Goal: Transaction & Acquisition: Obtain resource

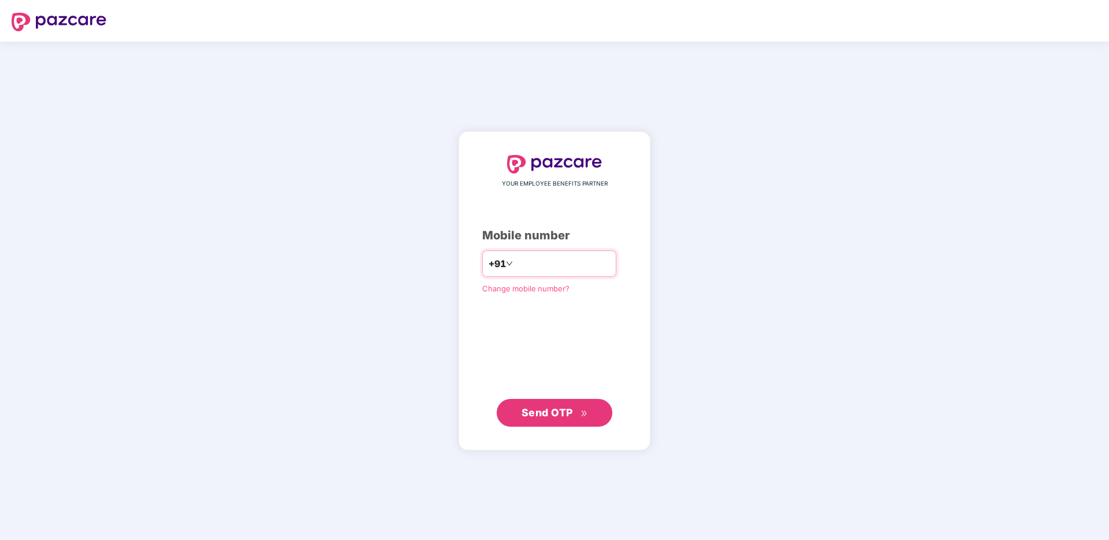
click at [554, 265] on input "number" at bounding box center [562, 264] width 95 height 19
type input "**********"
click at [541, 402] on button "Send OTP" at bounding box center [555, 413] width 116 height 28
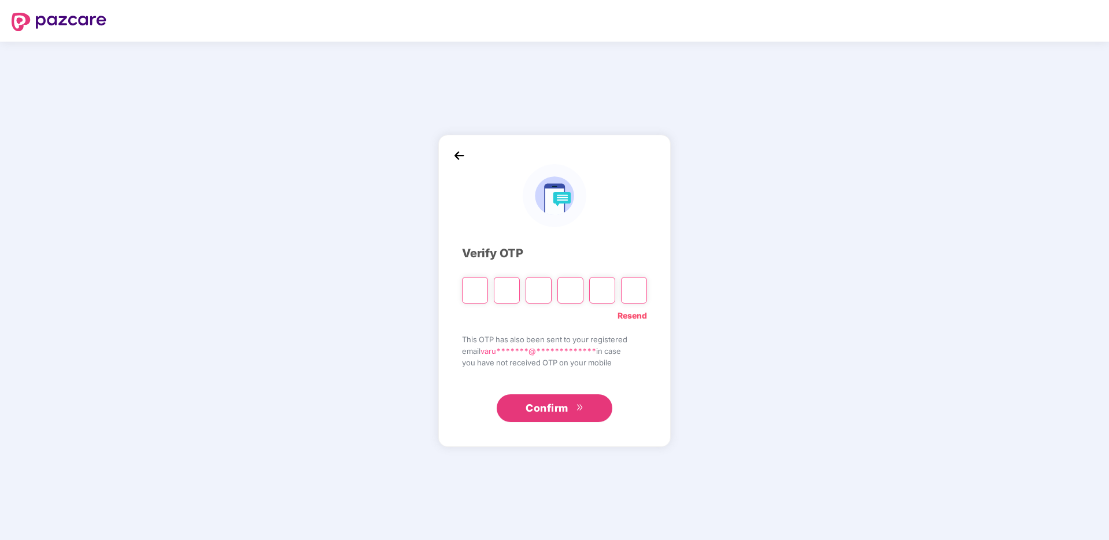
type input "*"
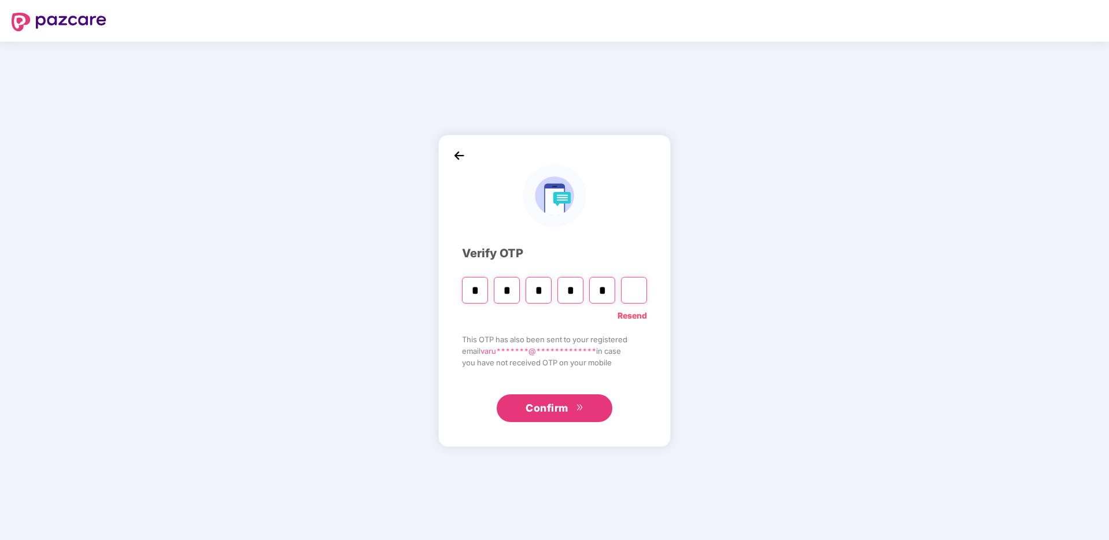
type input "*"
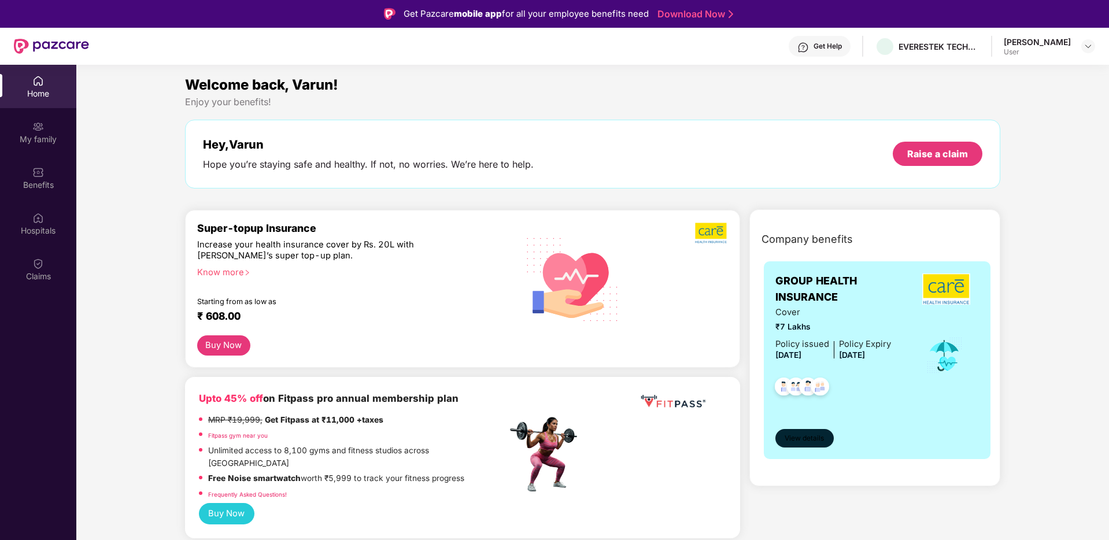
click at [800, 440] on span "View details" at bounding box center [804, 438] width 39 height 11
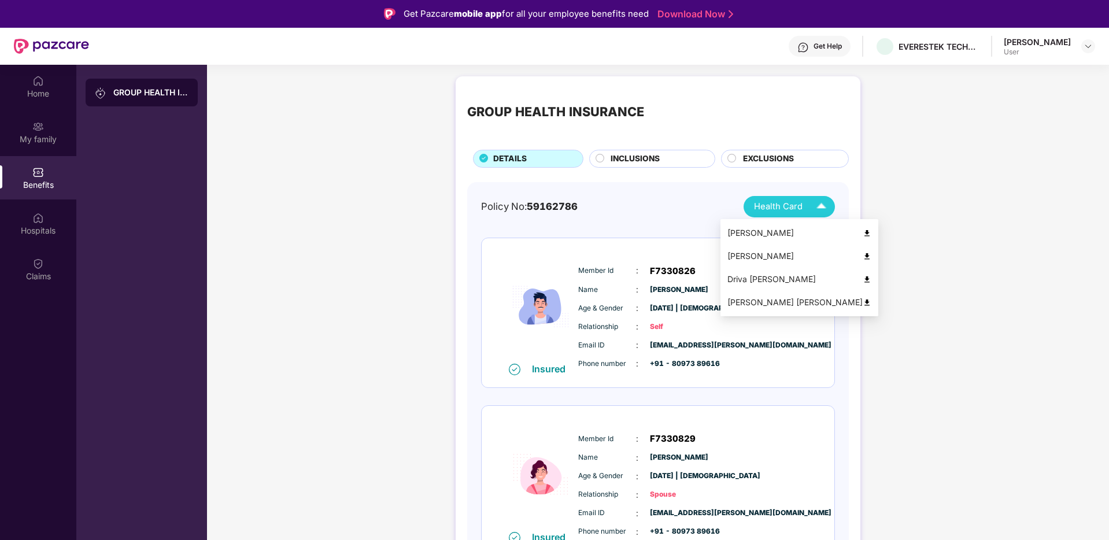
click at [791, 206] on span "Health Card" at bounding box center [778, 206] width 49 height 13
click at [863, 229] on img at bounding box center [867, 233] width 9 height 9
click at [863, 254] on img at bounding box center [867, 256] width 9 height 9
click at [801, 216] on div "Health Card" at bounding box center [793, 207] width 78 height 20
click at [863, 279] on img at bounding box center [867, 279] width 9 height 9
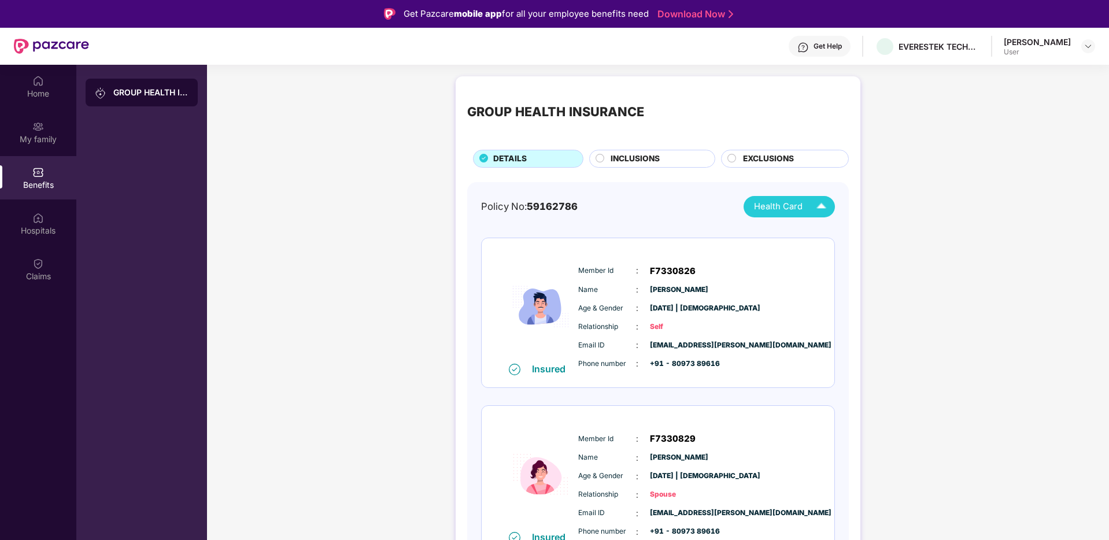
click at [779, 206] on span "Health Card" at bounding box center [778, 206] width 49 height 13
click at [863, 305] on img at bounding box center [867, 302] width 9 height 9
click at [45, 97] on div "Home" at bounding box center [38, 94] width 76 height 12
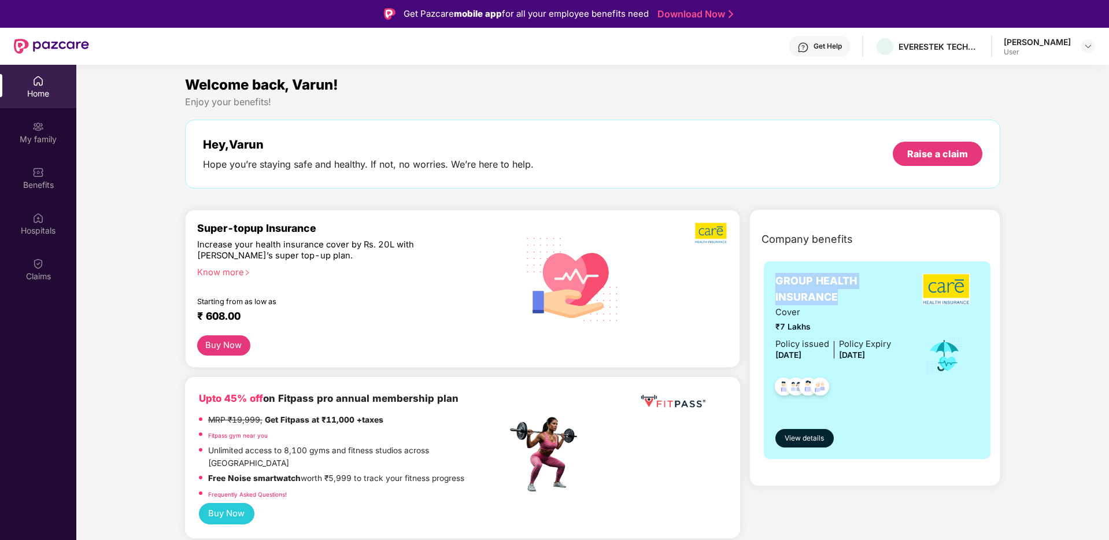
drag, startPoint x: 773, startPoint y: 282, endPoint x: 845, endPoint y: 296, distance: 73.1
click at [845, 296] on div "GROUP HEALTH INSURANCE Cover ₹7 Lakhs Policy issued [DATE] Policy Expiry [DATE]…" at bounding box center [877, 360] width 227 height 198
copy span "GROUP HEALTH INSURANCE"
